Goal: Transaction & Acquisition: Purchase product/service

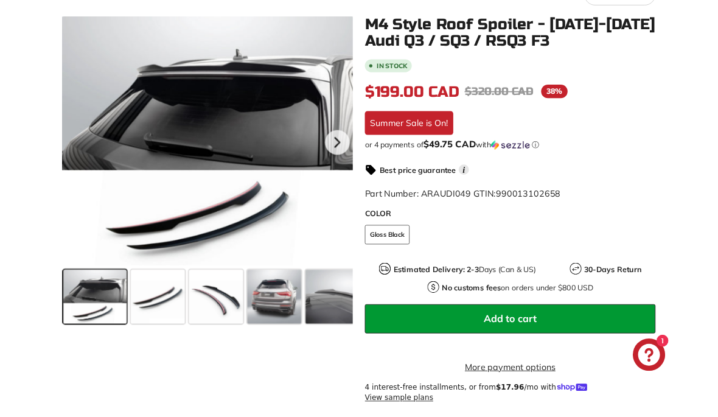
scroll to position [226, 0]
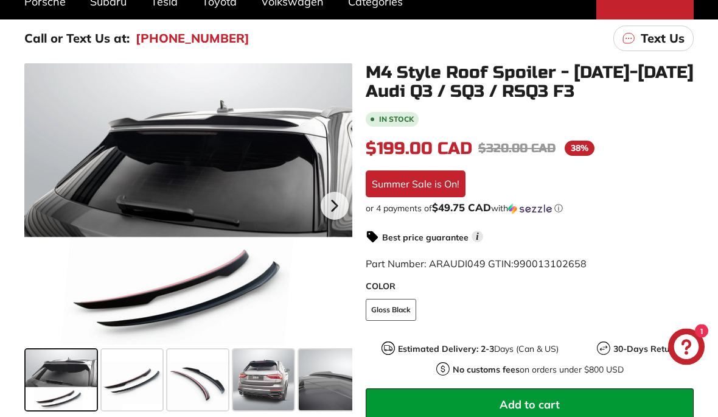
click at [291, 199] on div at bounding box center [188, 204] width 328 height 281
click at [339, 201] on icon at bounding box center [334, 206] width 28 height 28
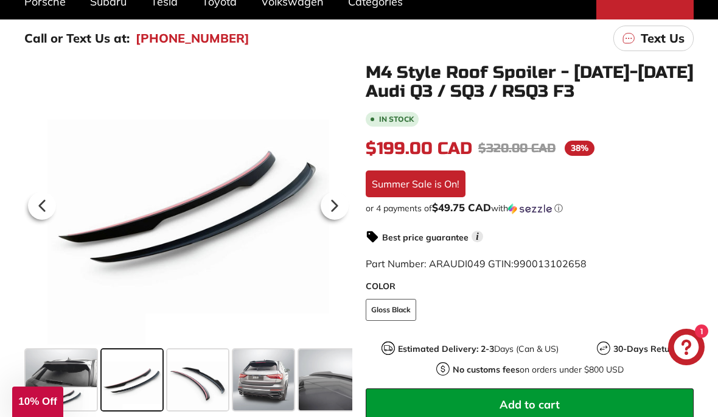
click at [335, 213] on icon at bounding box center [334, 206] width 28 height 28
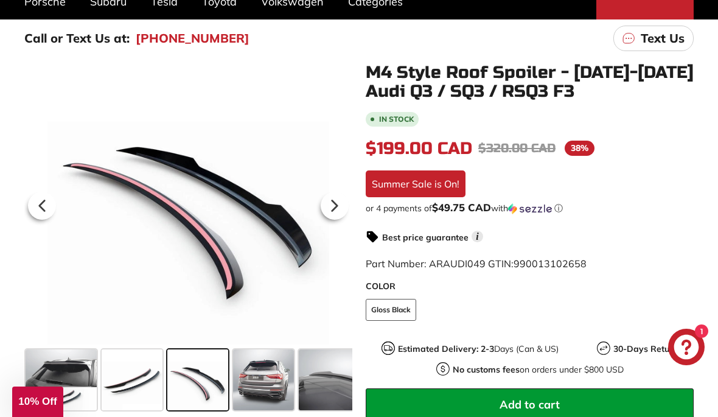
click at [341, 209] on icon at bounding box center [334, 206] width 28 height 28
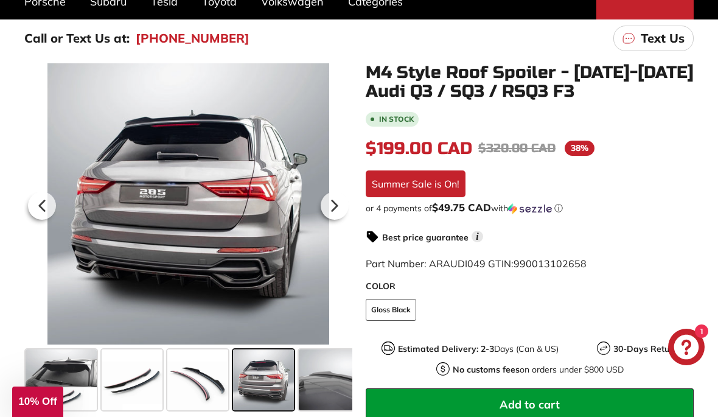
click at [333, 207] on icon at bounding box center [334, 206] width 5 height 10
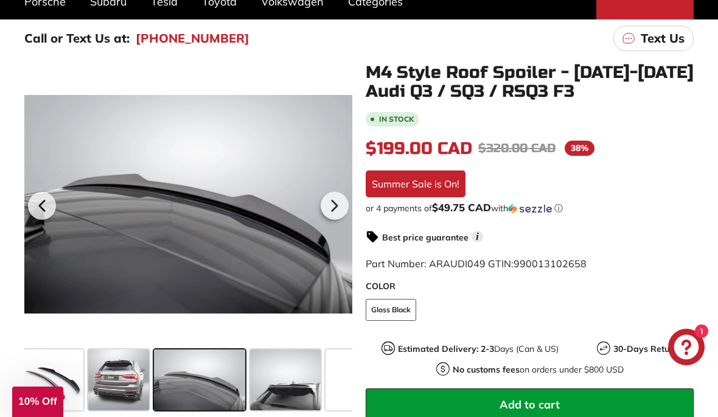
scroll to position [0, 156]
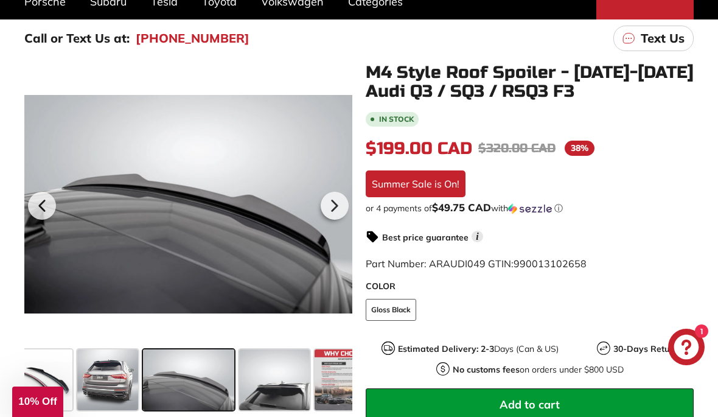
click at [338, 208] on icon at bounding box center [334, 206] width 28 height 28
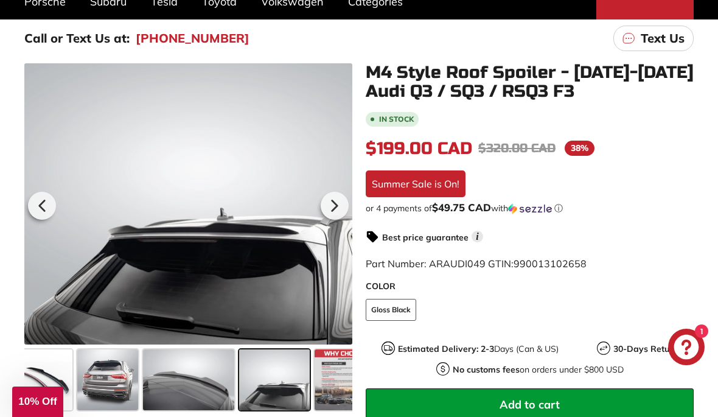
click at [334, 209] on icon at bounding box center [334, 206] width 5 height 10
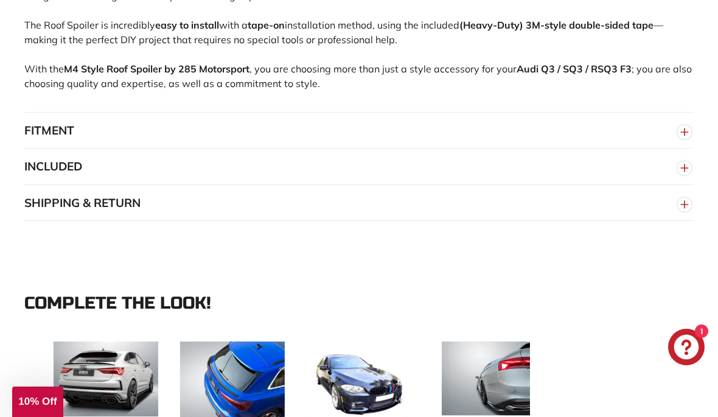
scroll to position [1002, 0]
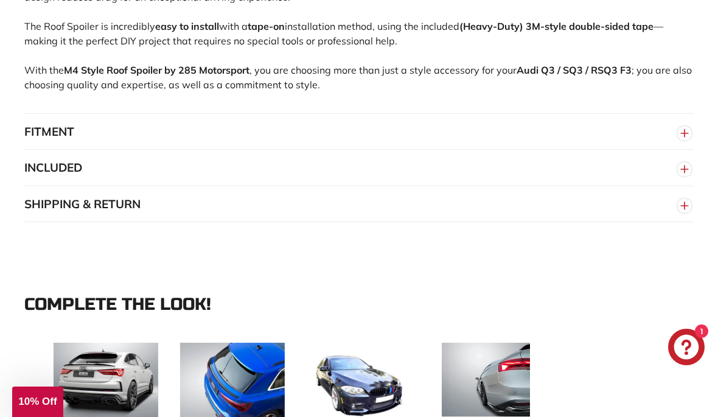
click at [690, 133] on circle "button" at bounding box center [683, 132] width 13 height 13
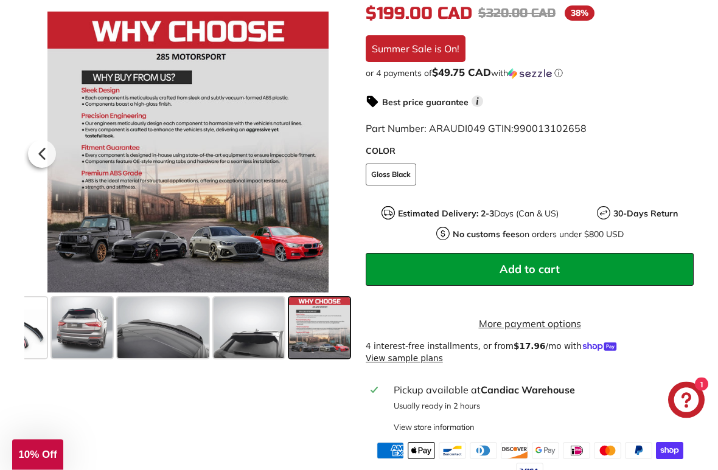
scroll to position [320, 0]
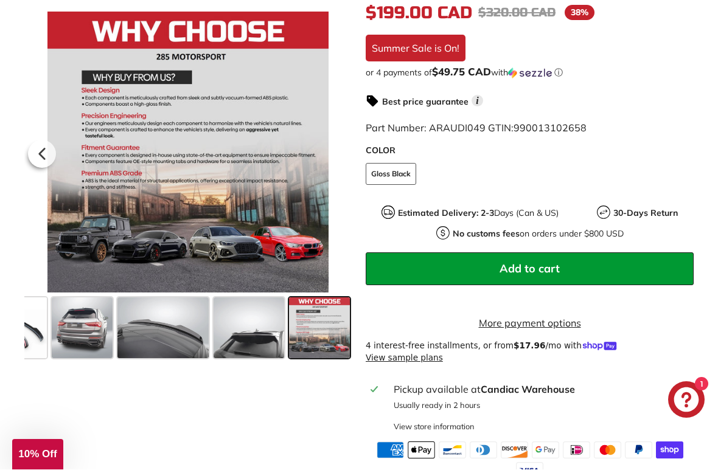
click at [538, 265] on span "Add to cart" at bounding box center [529, 269] width 60 height 14
